Goal: Task Accomplishment & Management: Complete application form

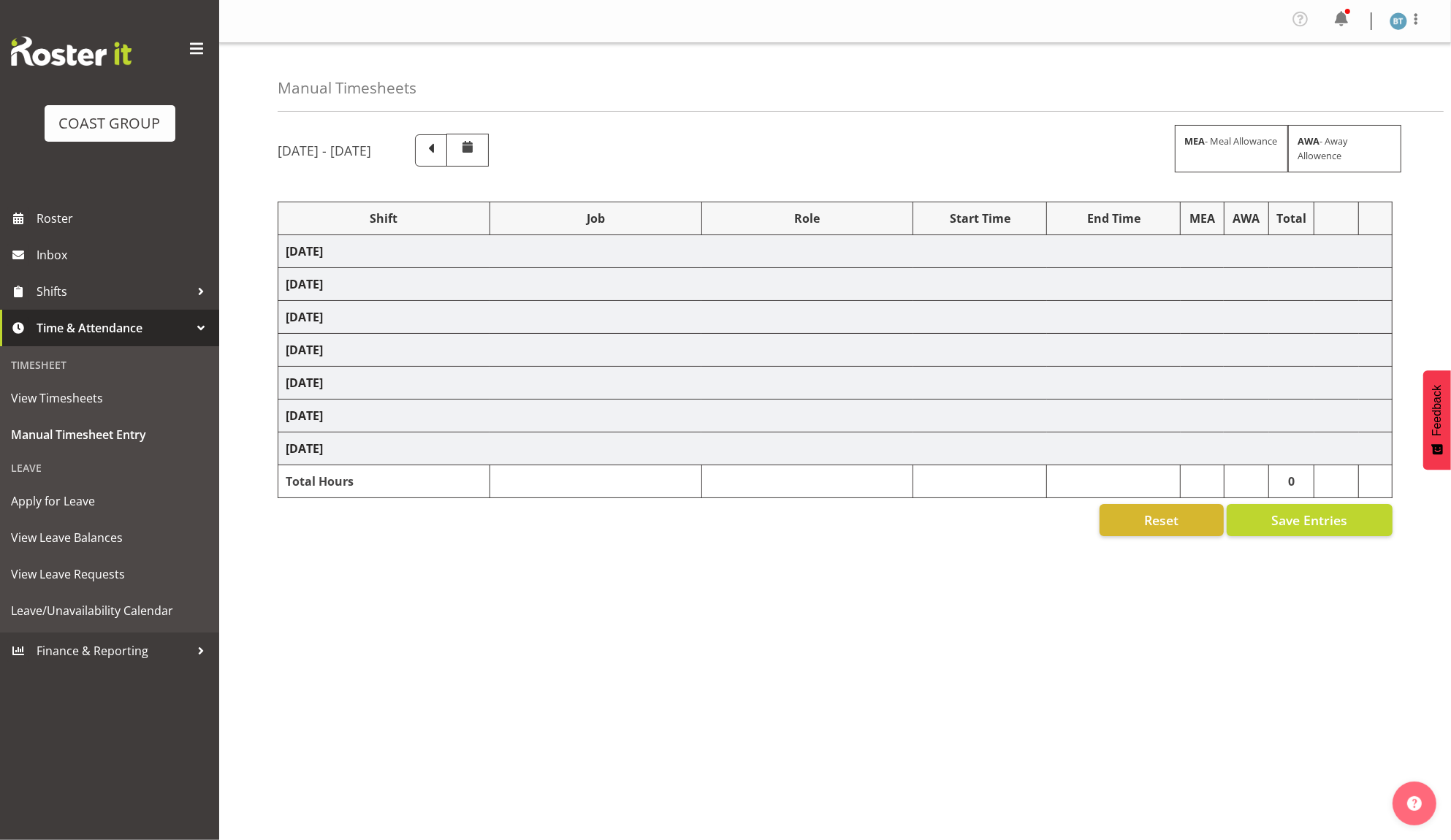
select select "9464"
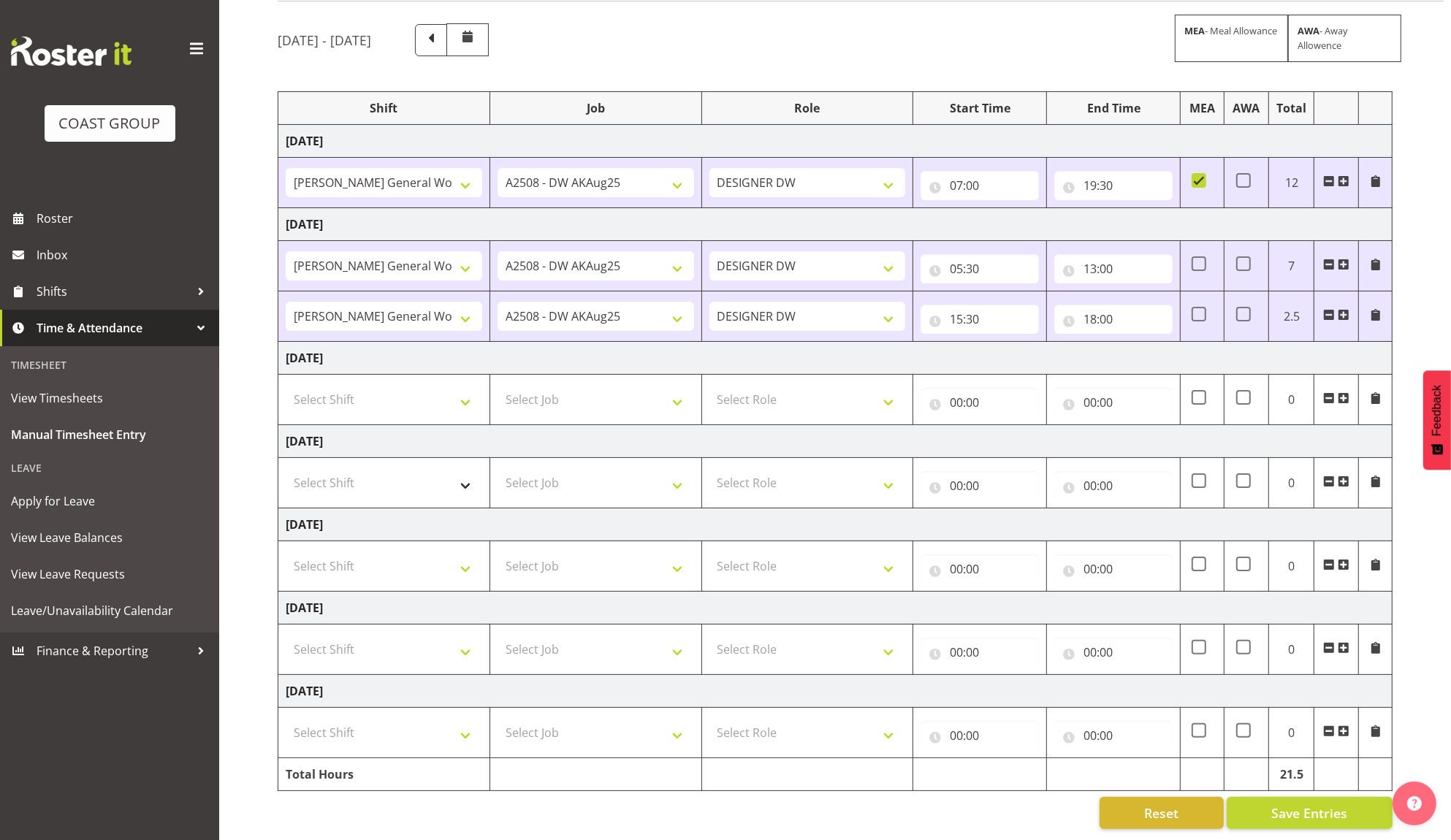
scroll to position [129, 0]
click at [419, 386] on select "Select Shift [PERSON_NAME] General Work" at bounding box center [384, 399] width 197 height 30
select select "6878"
click at [286, 385] on select "Select Shift [PERSON_NAME] General Work" at bounding box center [384, 399] width 197 height 30
click at [616, 386] on select "Select Job 1 Carlton Events 1 [PERSON_NAME][GEOGRAPHIC_DATA] 1 [PERSON_NAME][GE…" at bounding box center [596, 399] width 197 height 30
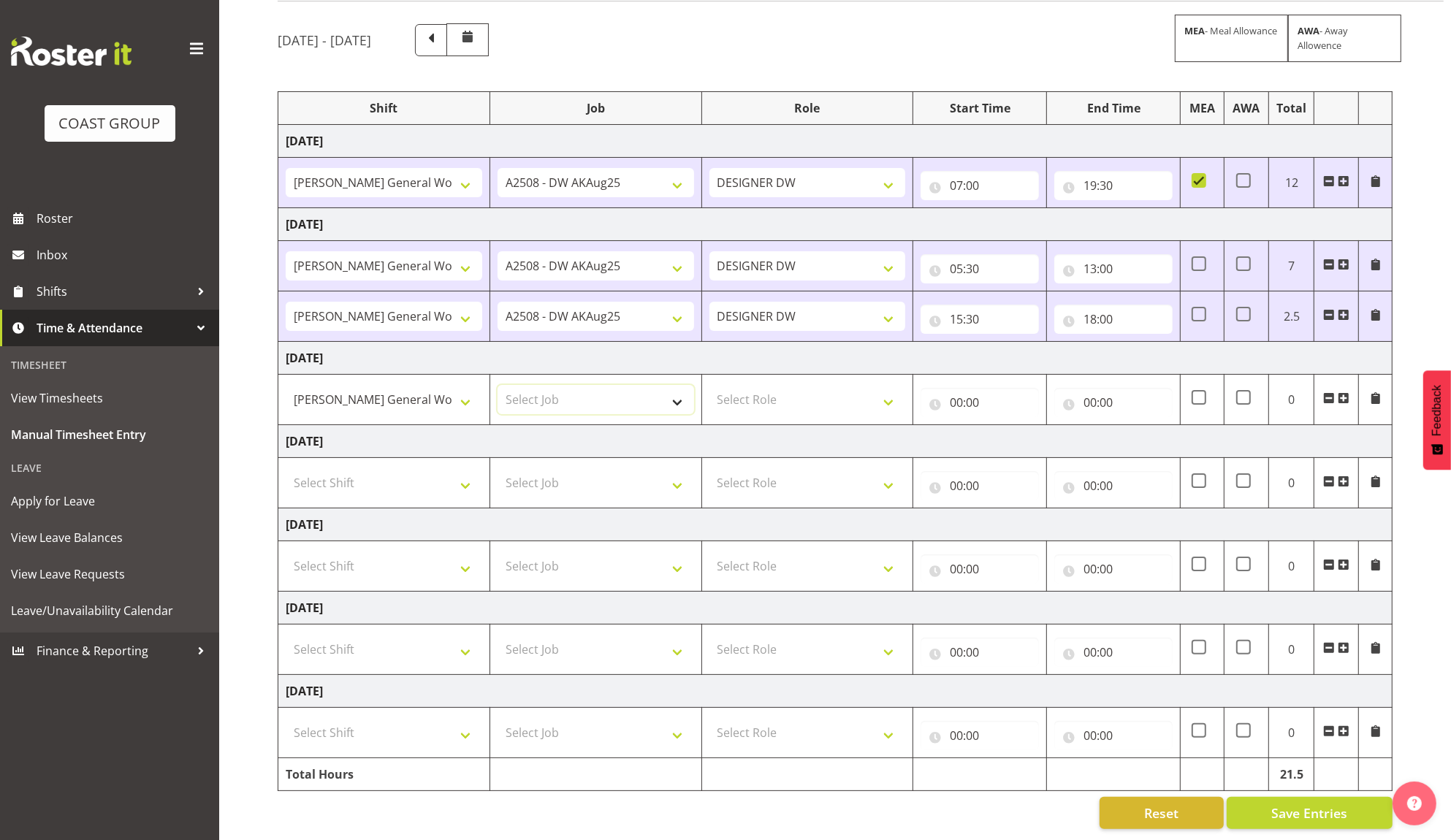
select select "9464"
click at [498, 385] on select "Select Job 1 Carlton Events 1 [PERSON_NAME][GEOGRAPHIC_DATA] 1 [PERSON_NAME][GE…" at bounding box center [596, 399] width 197 height 30
click at [788, 388] on select "Select Role DESIGNER [PERSON_NAME]" at bounding box center [808, 399] width 197 height 30
select select "221"
click at [709, 385] on select "Select Role DESIGNER [PERSON_NAME]" at bounding box center [808, 399] width 197 height 30
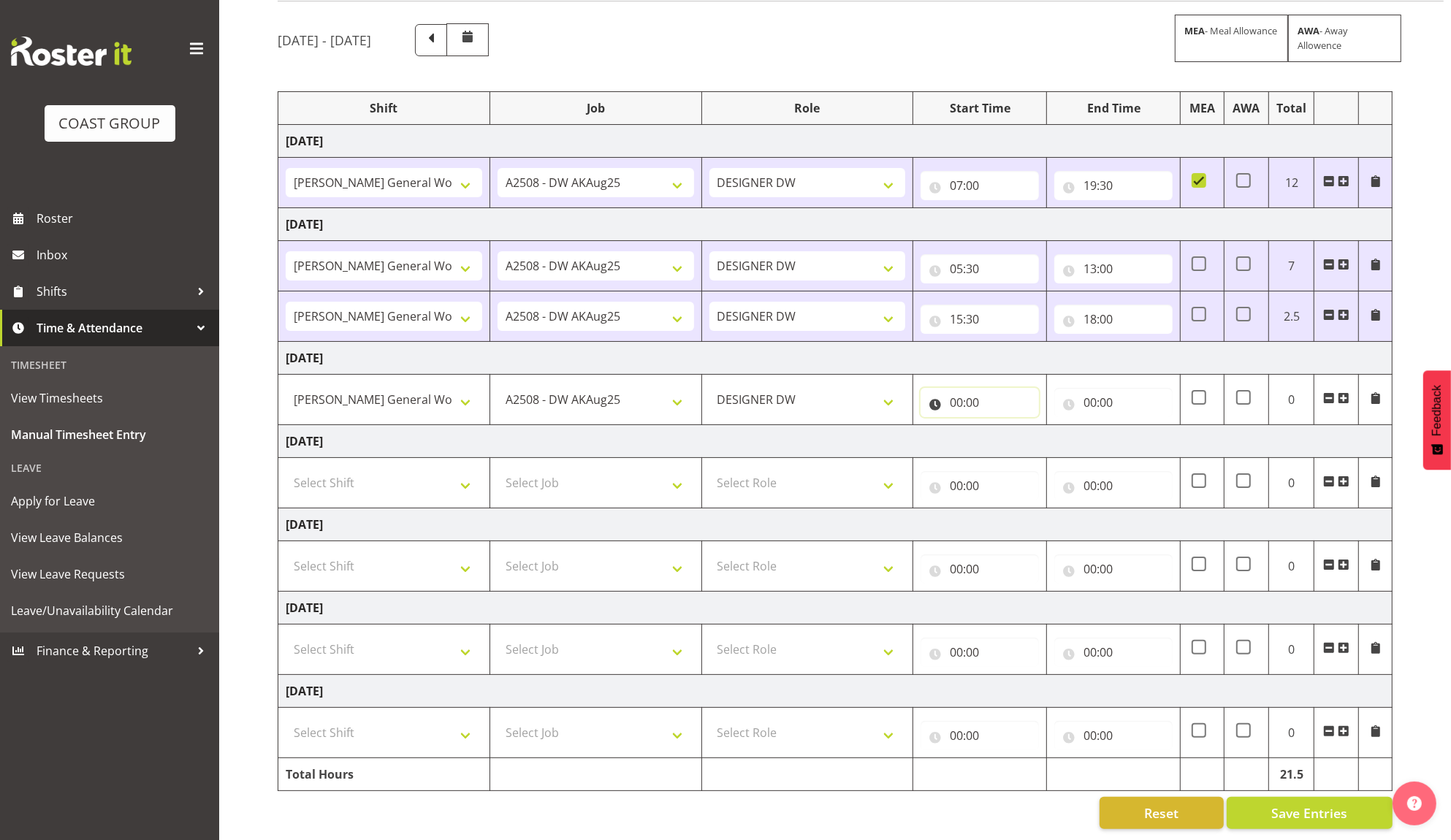
click at [950, 389] on input "00:00" at bounding box center [980, 402] width 119 height 30
click at [1016, 429] on select "00 01 02 03 04 05 06 07 08 09 10 11 12 13 14 15 16 17 18 19 20 21 22 23" at bounding box center [1020, 441] width 32 height 30
select select "5"
click at [1004, 426] on select "00 01 02 03 04 05 06 07 08 09 10 11 12 13 14 15 16 17 18 19 20 21 22 23" at bounding box center [1020, 441] width 32 height 30
type input "05:00"
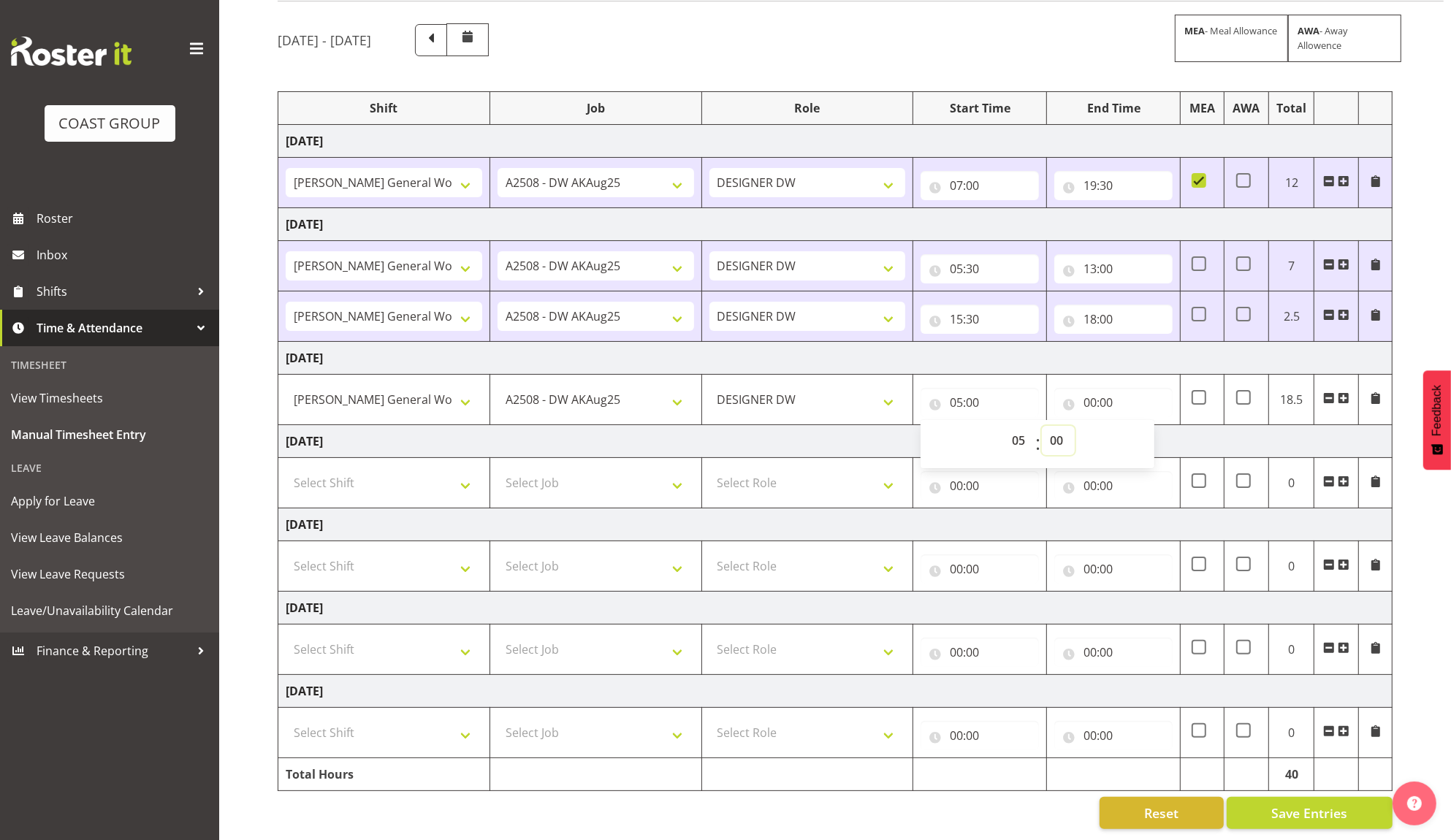
click at [1057, 426] on select "00 01 02 03 04 05 06 07 08 09 10 11 12 13 14 15 16 17 18 19 20 21 22 23 24 25 2…" at bounding box center [1058, 441] width 32 height 30
select select "30"
click at [1042, 426] on select "00 01 02 03 04 05 06 07 08 09 10 11 12 13 14 15 16 17 18 19 20 21 22 23 24 25 2…" at bounding box center [1058, 441] width 32 height 30
type input "05:30"
click at [1090, 388] on input "00:00" at bounding box center [1114, 402] width 119 height 30
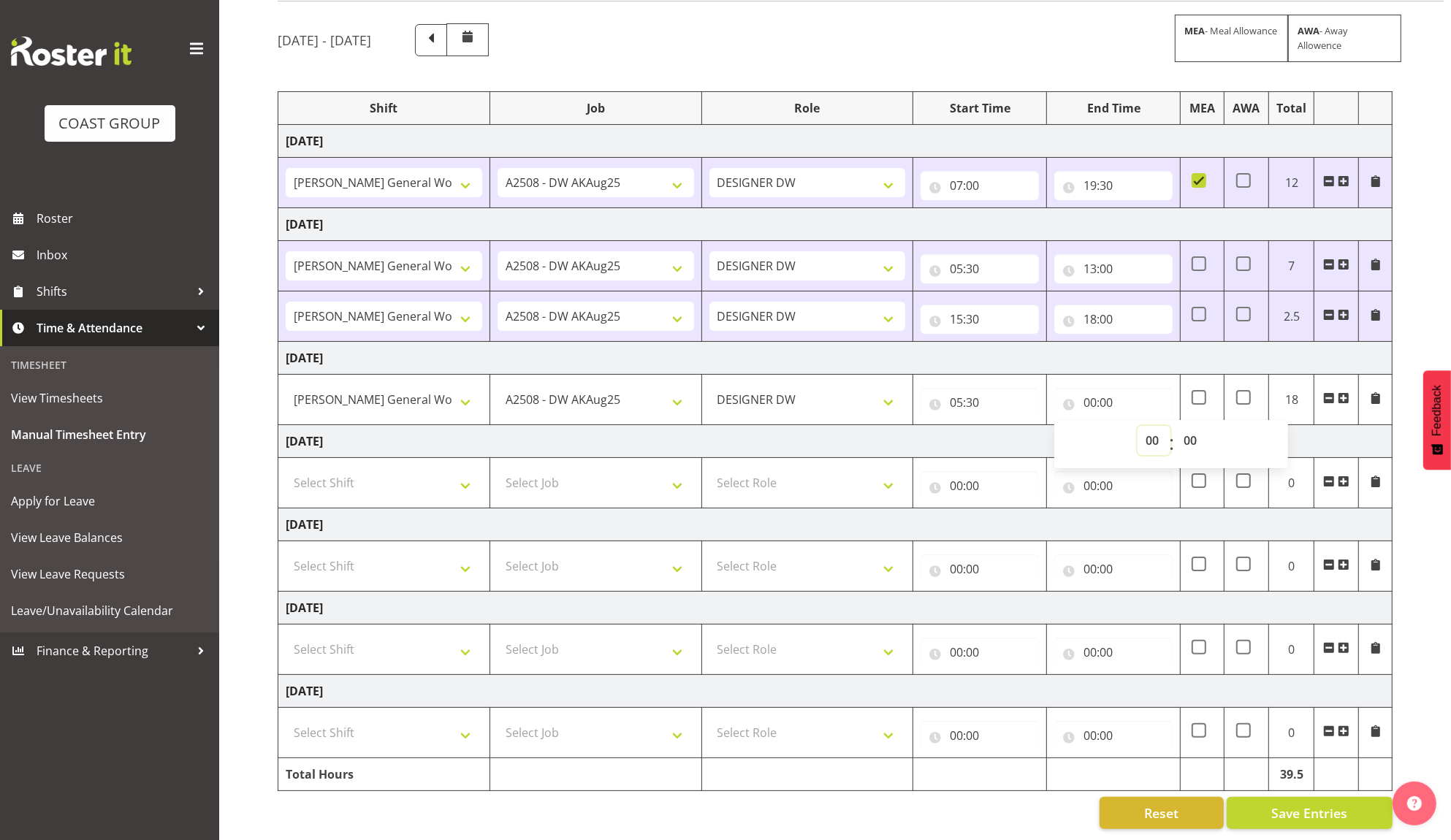
click at [1152, 426] on select "00 01 02 03 04 05 06 07 08 09 10 11 12 13 14 15 16 17 18 19 20 21 22 23" at bounding box center [1154, 441] width 32 height 30
select select "13"
click at [1137, 426] on select "00 01 02 03 04 05 06 07 08 09 10 11 12 13 14 15 16 17 18 19 20 21 22 23" at bounding box center [1154, 441] width 32 height 30
type input "13:00"
click at [1189, 426] on select "00 01 02 03 04 05 06 07 08 09 10 11 12 13 14 15 16 17 18 19 20 21 22 23 24 25 2…" at bounding box center [1192, 441] width 32 height 30
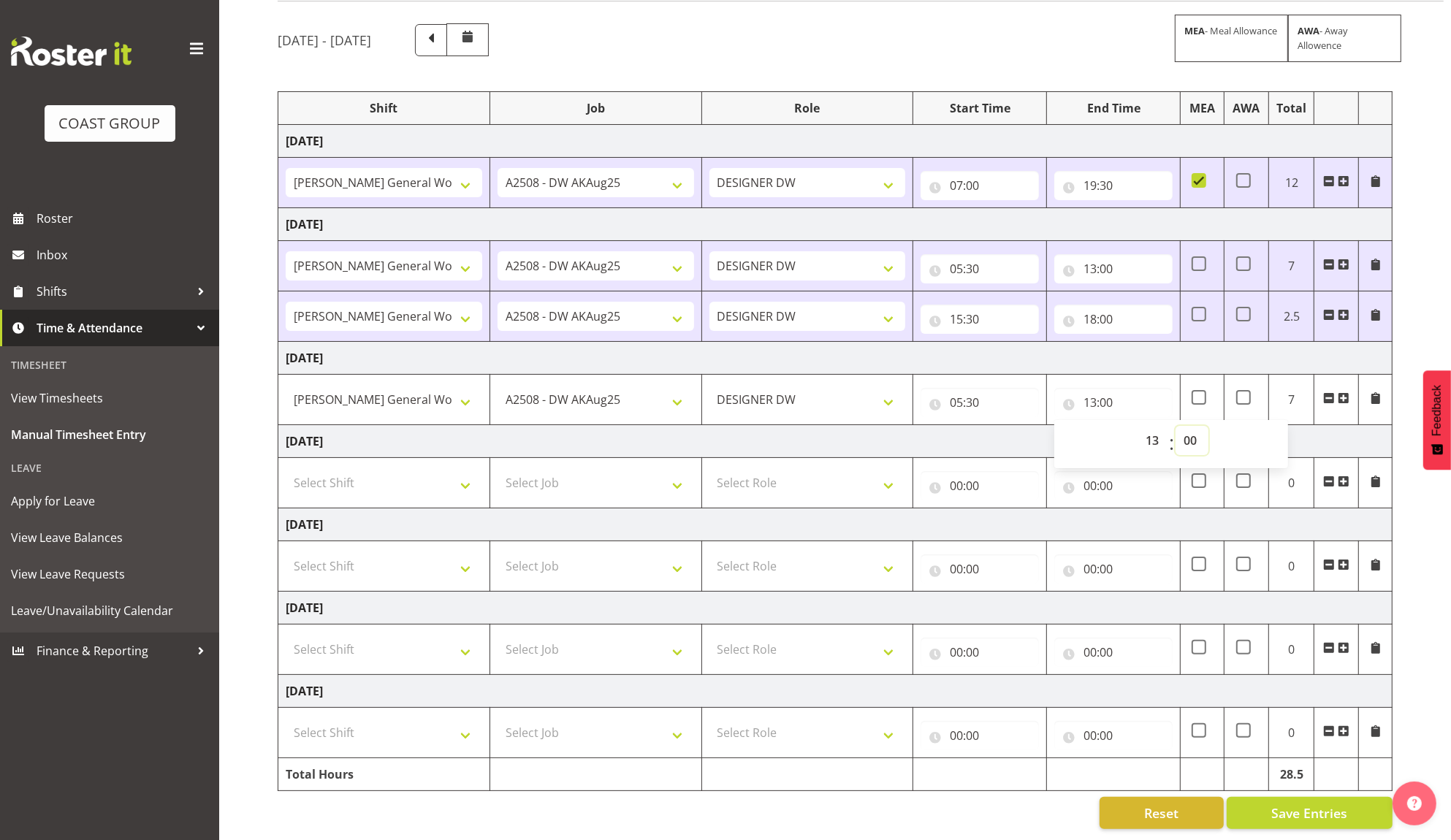
select select "30"
click at [1176, 426] on select "00 01 02 03 04 05 06 07 08 09 10 11 12 13 14 15 16 17 18 19 20 21 22 23 24 25 2…" at bounding box center [1192, 441] width 32 height 30
type input "13:30"
click at [844, 345] on td "[DATE]" at bounding box center [835, 358] width 1115 height 32
click at [410, 471] on select "Select Shift [PERSON_NAME] General Work" at bounding box center [384, 483] width 197 height 30
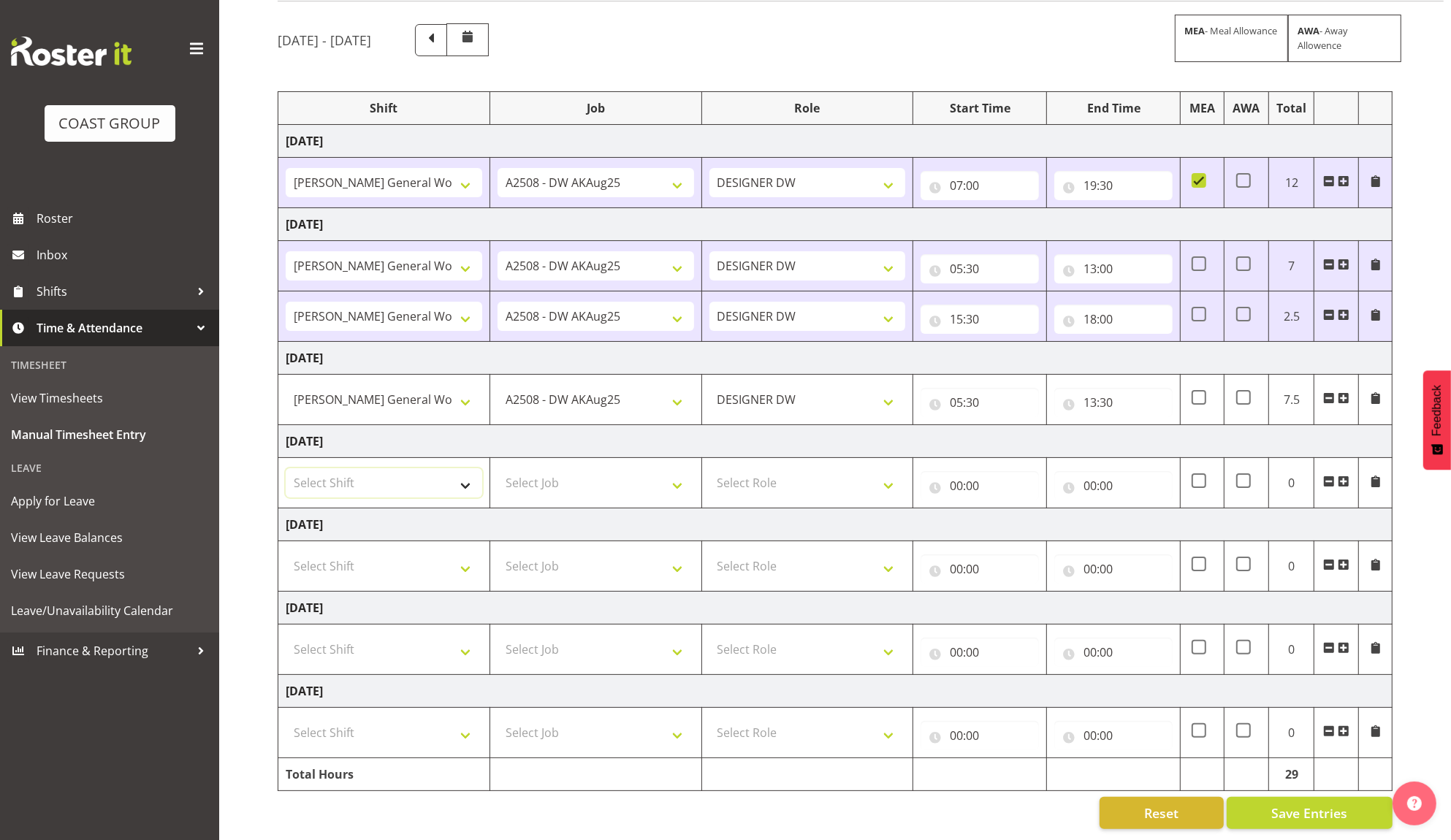
select select "6878"
click at [286, 468] on select "Select Shift [PERSON_NAME] General Work" at bounding box center [384, 483] width 197 height 30
click at [643, 485] on td "Select Job 1 Carlton Events 1 [PERSON_NAME][GEOGRAPHIC_DATA] 1 [PERSON_NAME][GE…" at bounding box center [596, 483] width 212 height 51
click at [627, 468] on select "Select Job 1 Carlton Events 1 [PERSON_NAME][GEOGRAPHIC_DATA] 1 [PERSON_NAME][GE…" at bounding box center [596, 483] width 197 height 30
select select "9464"
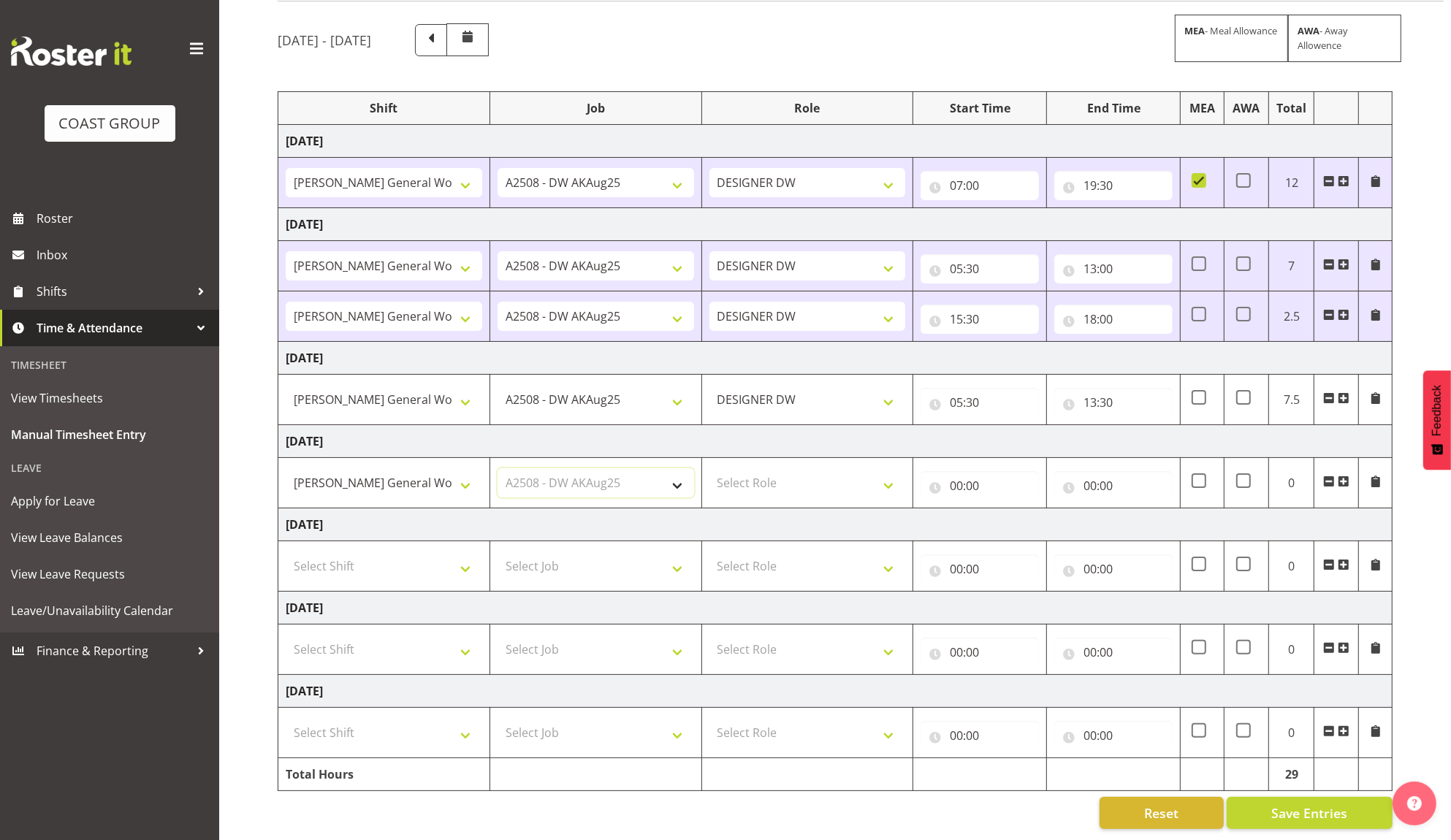
click at [498, 468] on select "Select Job 1 Carlton Events 1 [PERSON_NAME][GEOGRAPHIC_DATA] 1 [PERSON_NAME][GE…" at bounding box center [596, 483] width 197 height 30
click at [746, 468] on select "Select Role DESIGNER [PERSON_NAME]" at bounding box center [808, 483] width 197 height 30
select select "221"
click at [709, 468] on select "Select Role DESIGNER [PERSON_NAME]" at bounding box center [808, 483] width 197 height 30
click at [954, 471] on input "00:00" at bounding box center [980, 485] width 119 height 30
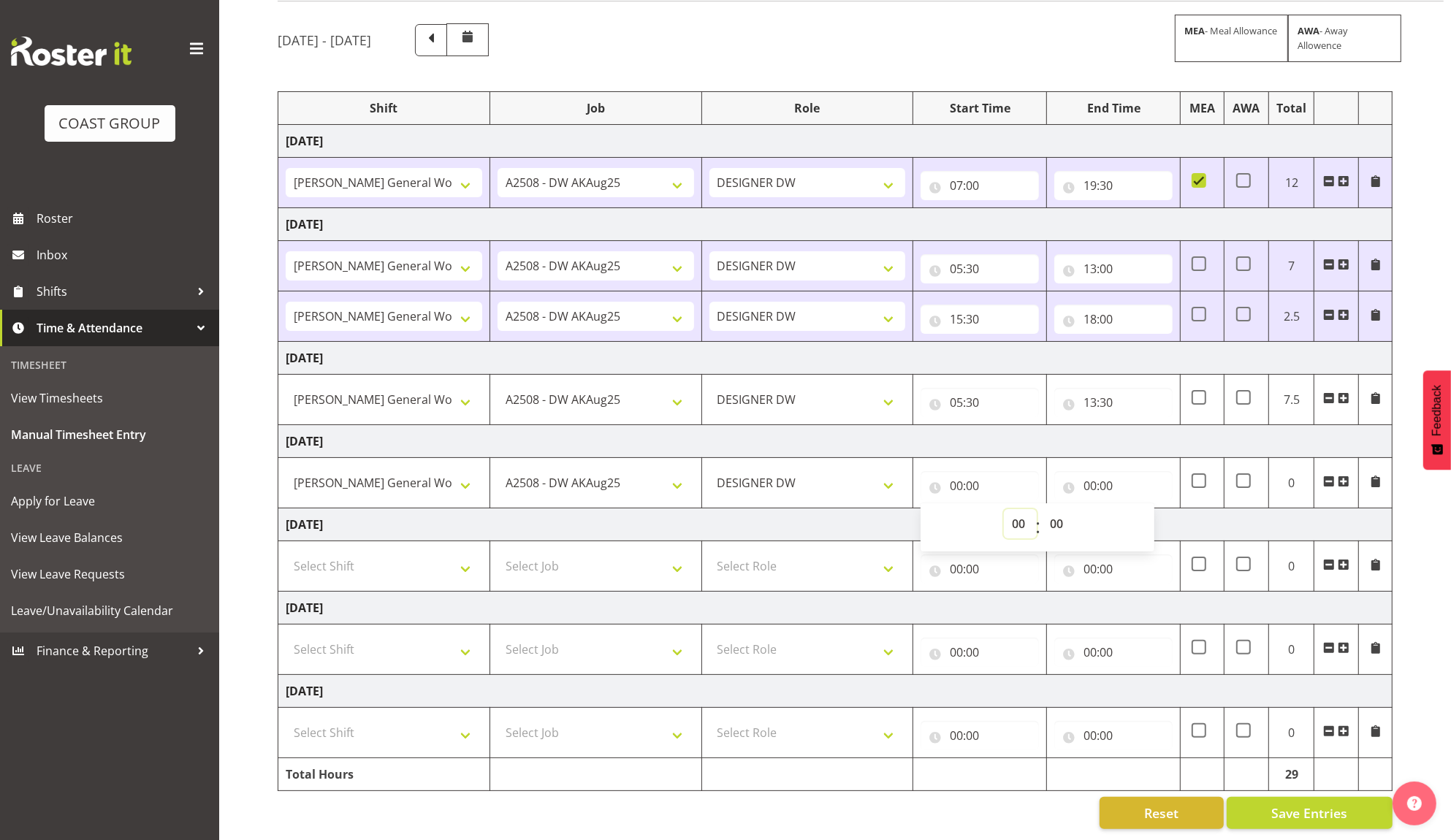
click at [1020, 512] on select "00 01 02 03 04 05 06 07 08 09 10 11 12 13 14 15 16 17 18 19 20 21 22 23" at bounding box center [1020, 524] width 32 height 30
select select "10"
click at [1004, 509] on select "00 01 02 03 04 05 06 07 08 09 10 11 12 13 14 15 16 17 18 19 20 21 22 23" at bounding box center [1020, 524] width 32 height 30
type input "10:00"
click at [1094, 471] on input "00:00" at bounding box center [1114, 485] width 119 height 30
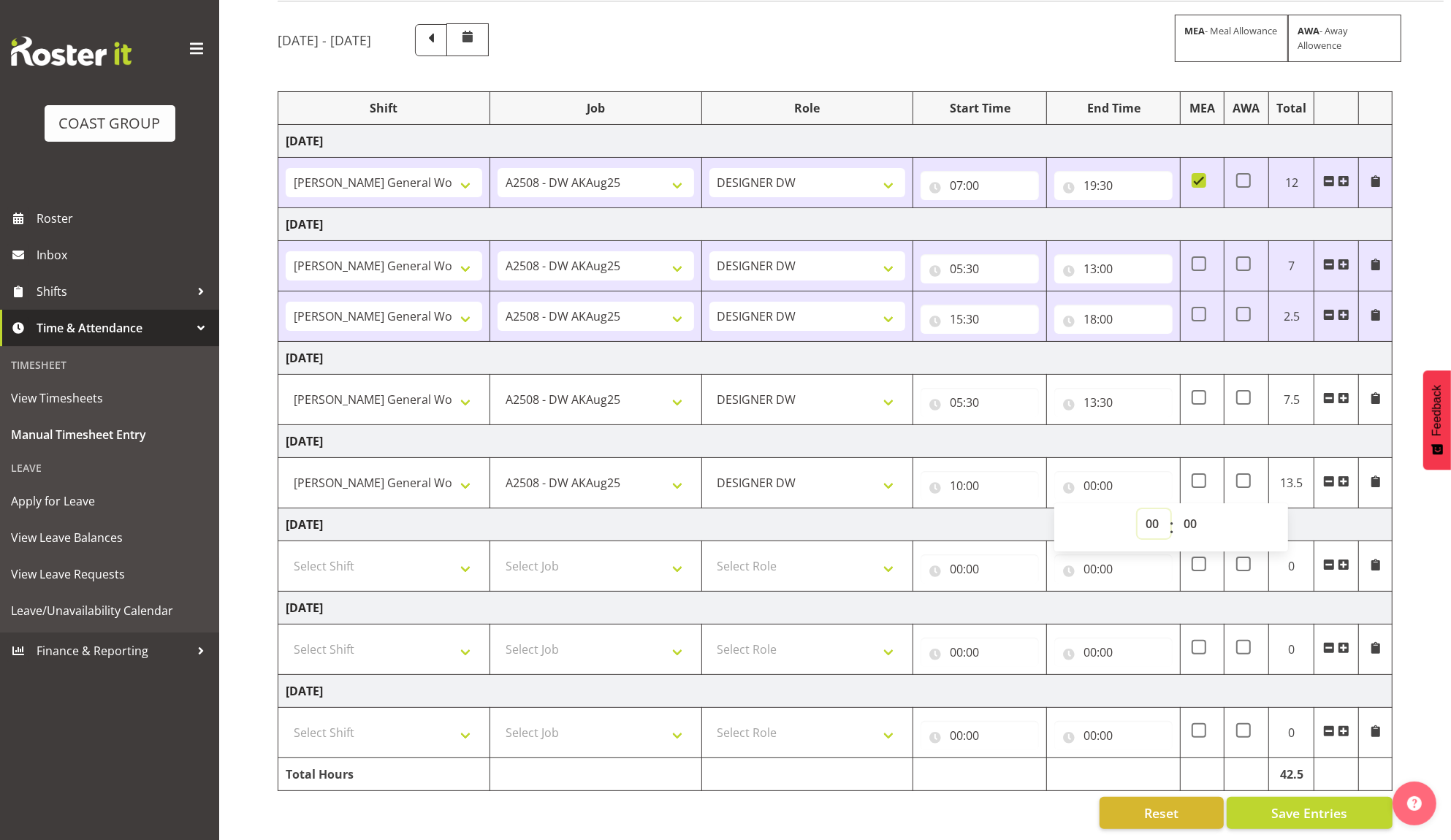
click at [1152, 509] on select "00 01 02 03 04 05 06 07 08 09 10 11 12 13 14 15 16 17 18 19 20 21 22 23" at bounding box center [1154, 524] width 32 height 30
select select "14"
click at [1137, 509] on select "00 01 02 03 04 05 06 07 08 09 10 11 12 13 14 15 16 17 18 19 20 21 22 23" at bounding box center [1154, 524] width 32 height 30
type input "14:00"
click at [985, 425] on td "[DATE]" at bounding box center [835, 442] width 1115 height 32
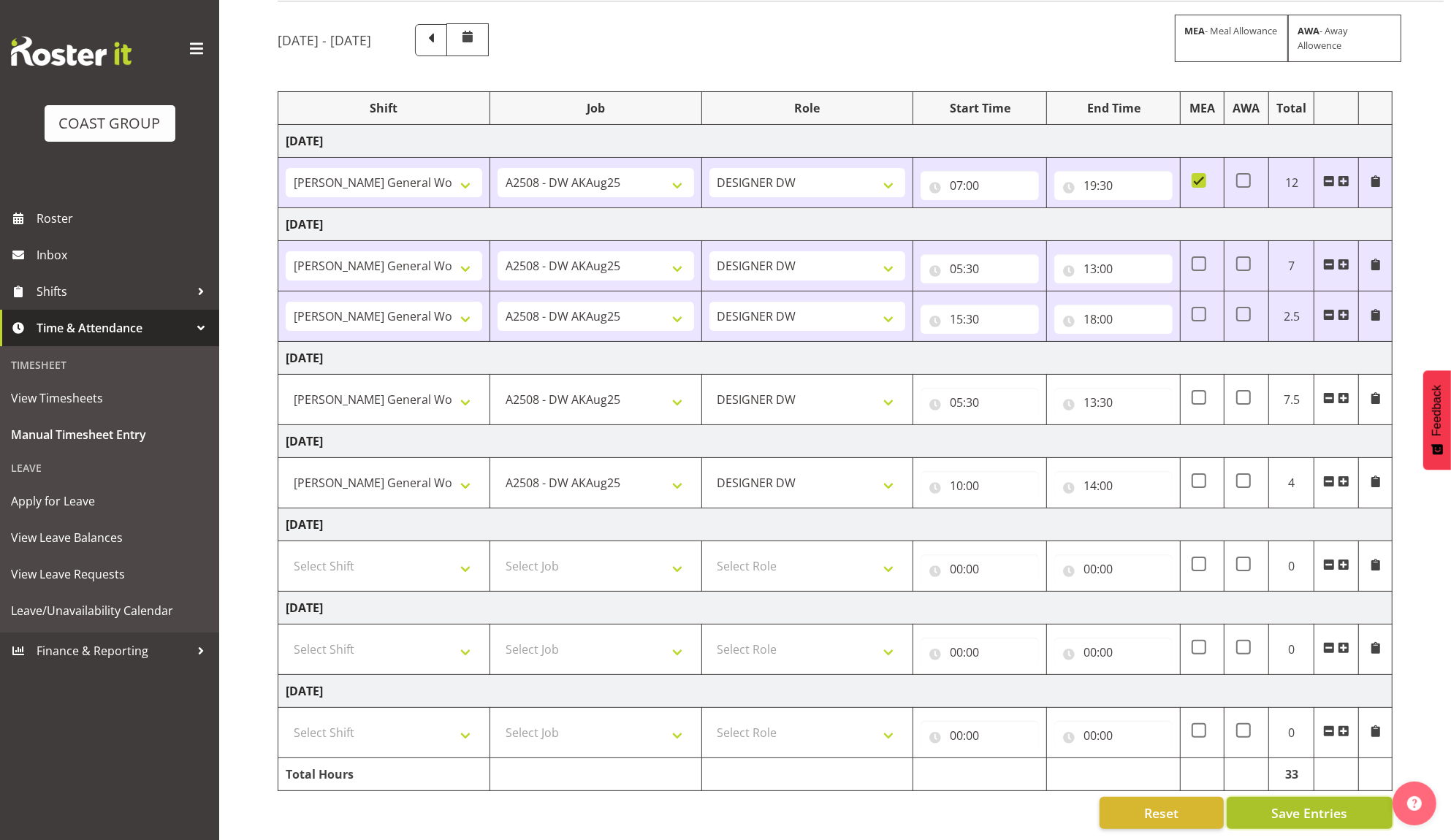
click at [1285, 804] on span "Save Entries" at bounding box center [1309, 813] width 76 height 19
